Goal: Task Accomplishment & Management: Manage account settings

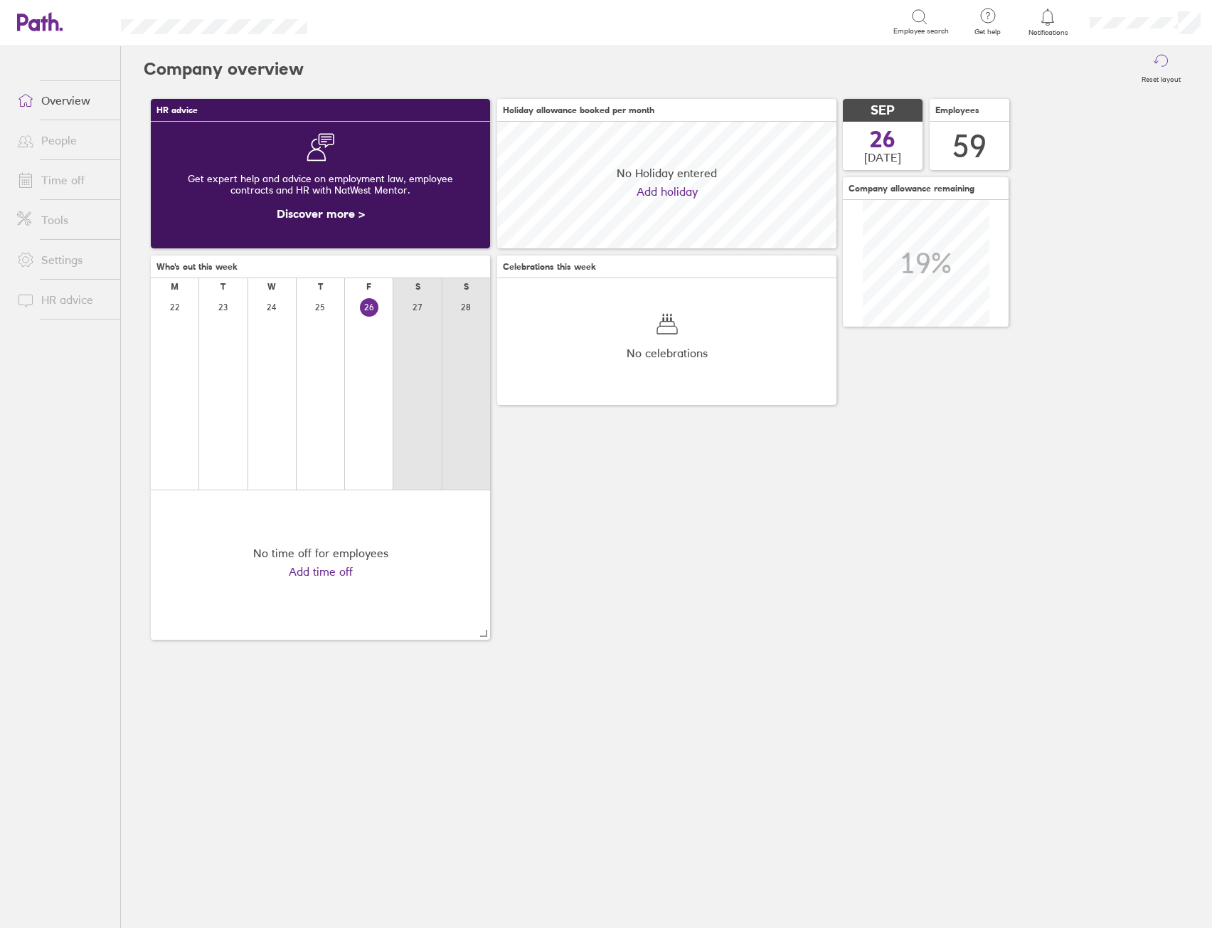
scroll to position [127, 339]
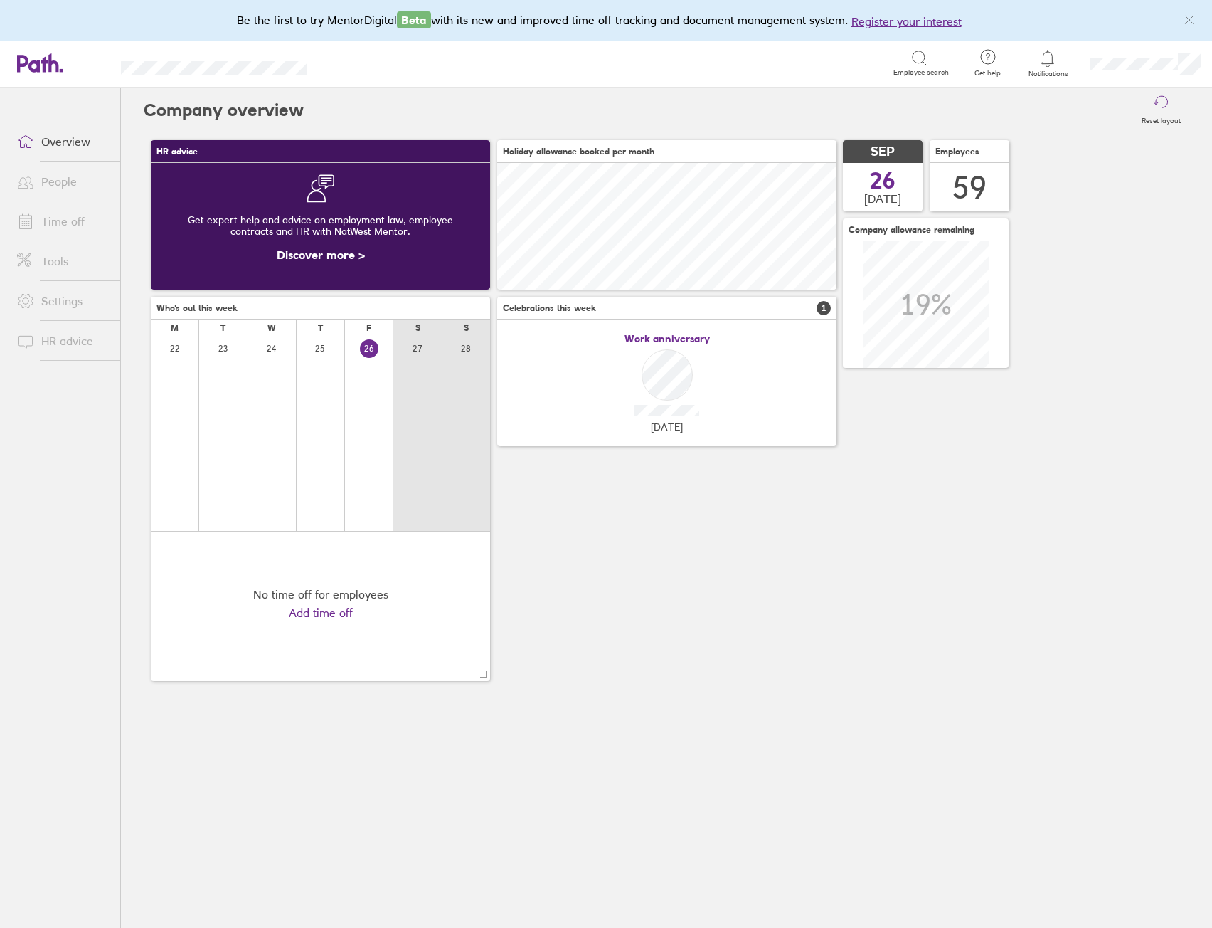
click at [62, 212] on link "Time off" at bounding box center [63, 221] width 115 height 28
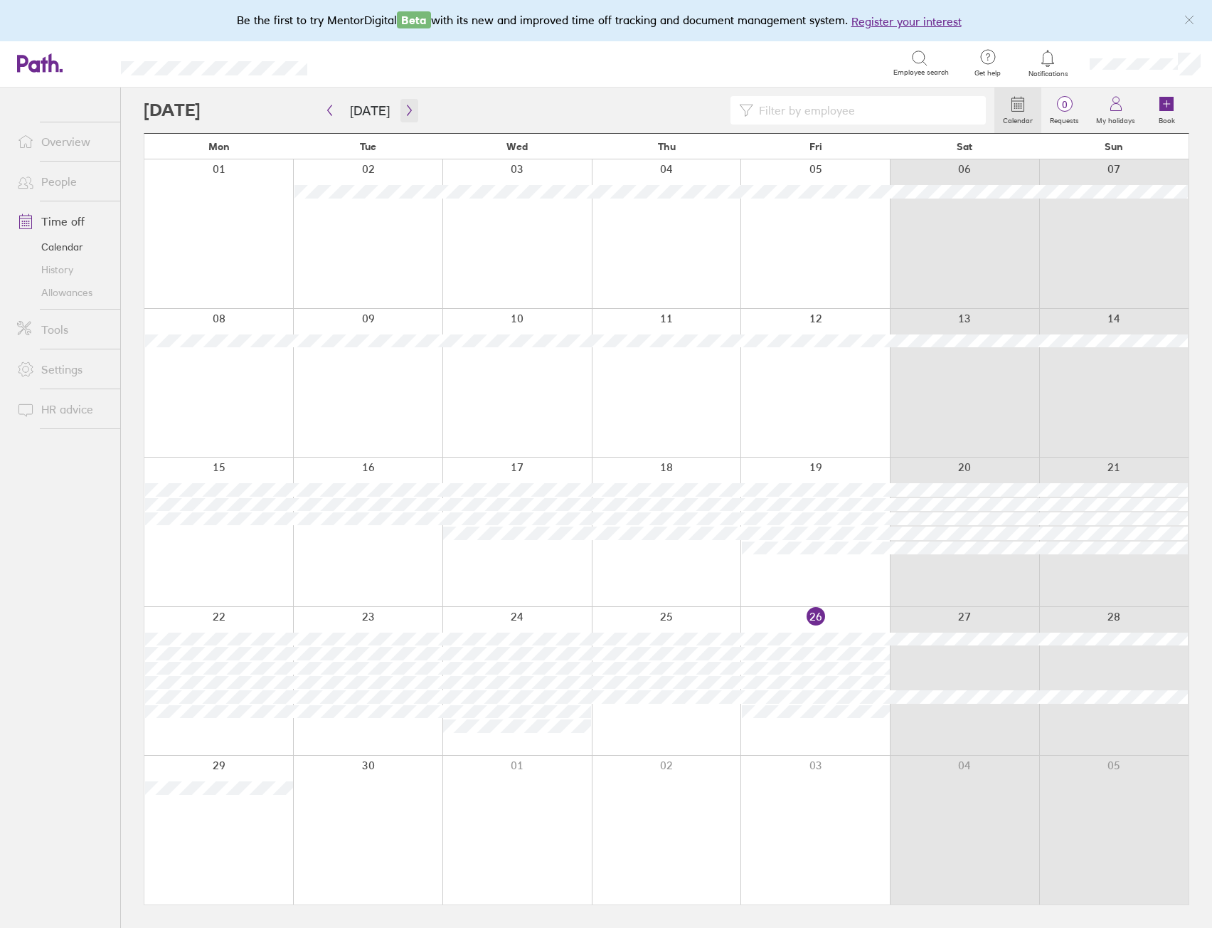
click at [404, 113] on icon "button" at bounding box center [409, 110] width 11 height 11
